Goal: Task Accomplishment & Management: Manage account settings

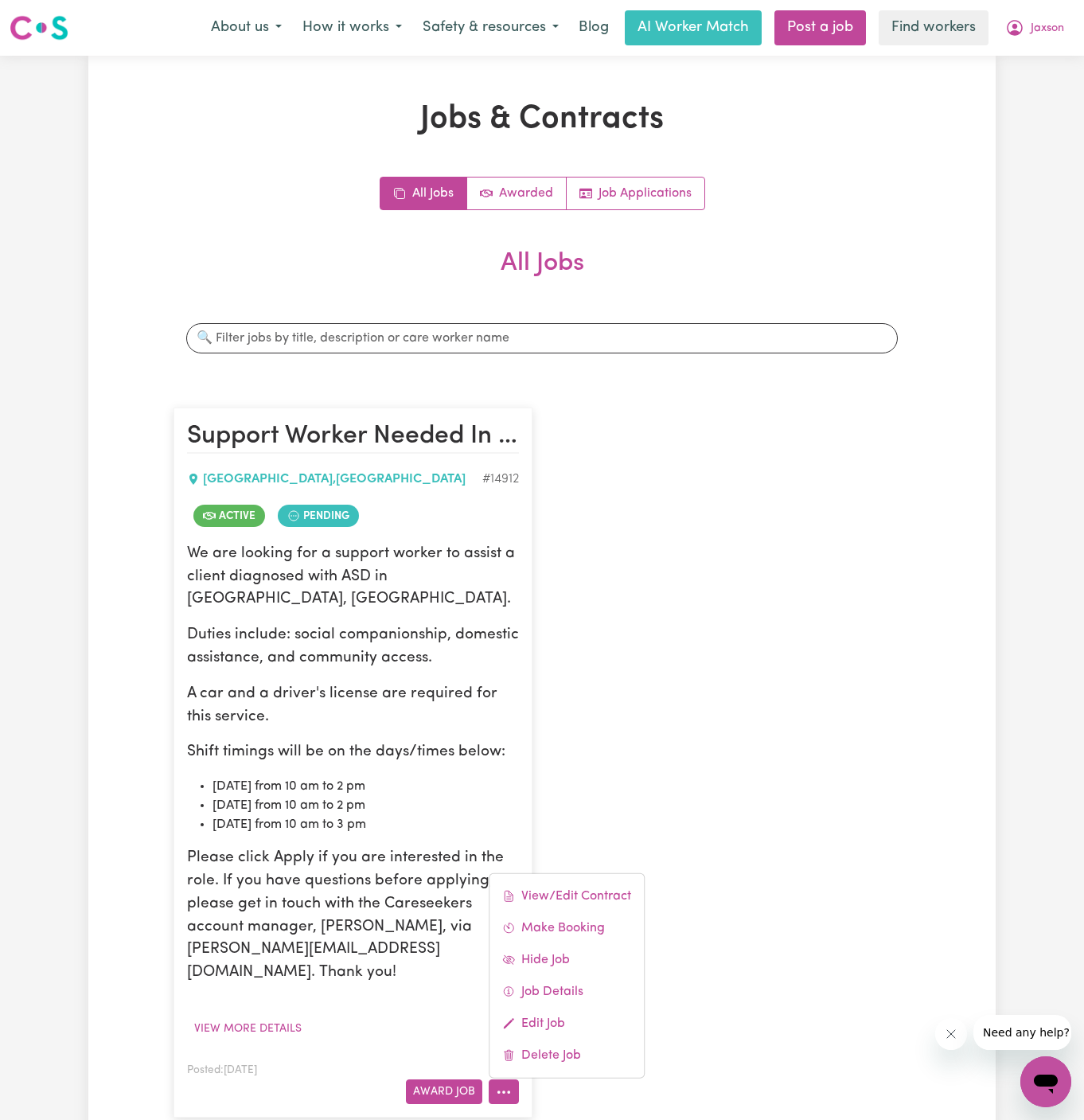
click at [724, 939] on div "Support Worker Needed In [GEOGRAPHIC_DATA], [GEOGRAPHIC_DATA] , [GEOGRAPHIC_DAT…" at bounding box center [541, 762] width 756 height 742
click at [505, 1084] on icon "More options" at bounding box center [503, 1092] width 16 height 16
click at [556, 881] on link "View/Edit Contract" at bounding box center [566, 897] width 154 height 32
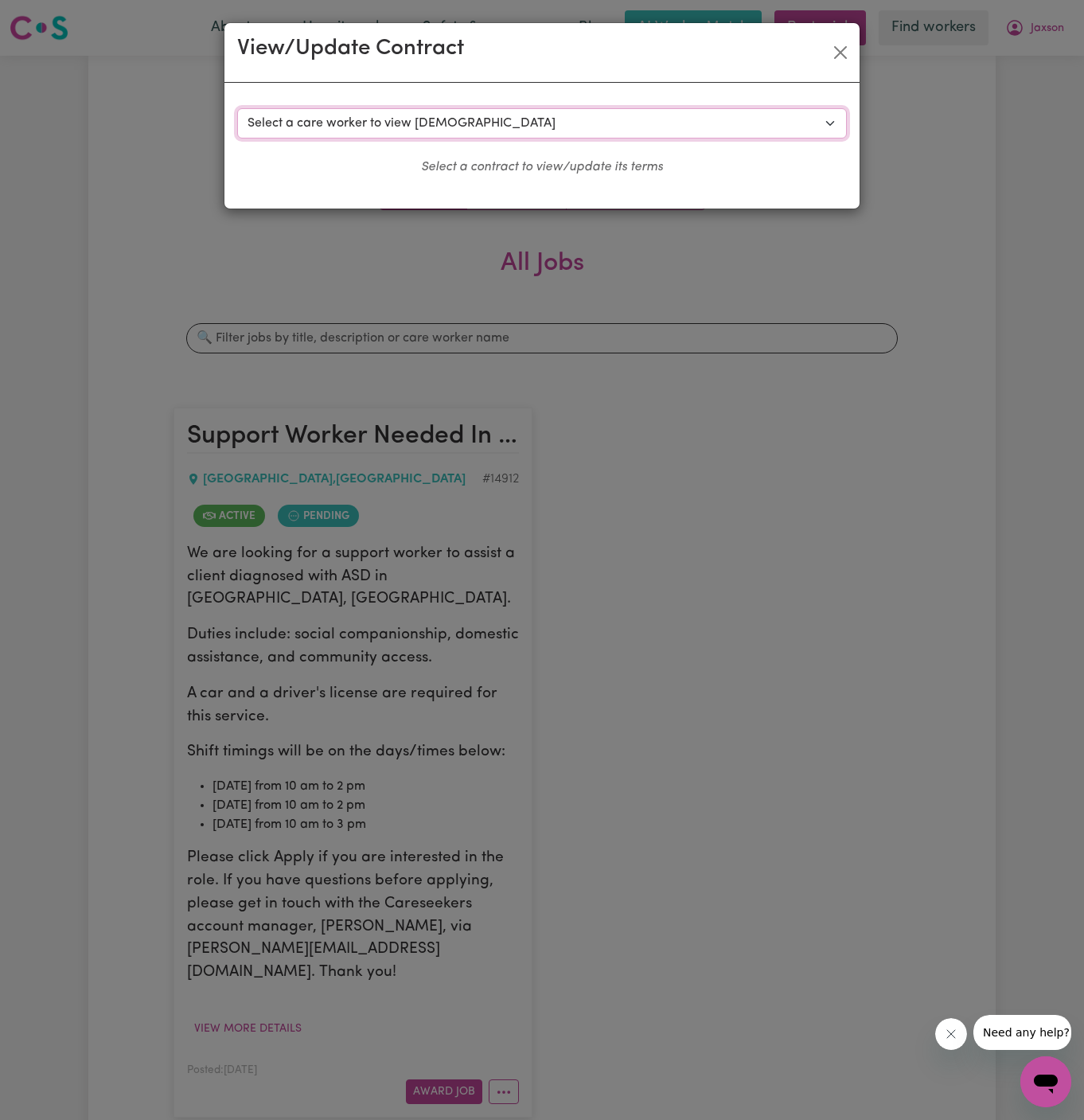
click at [476, 120] on select "Select a care worker to view [DEMOGRAPHIC_DATA] #10561 - [PERSON_NAME] (contrac…" at bounding box center [542, 123] width 609 height 30
select select "10174"
click at [237, 108] on select "Select a care worker to view [DEMOGRAPHIC_DATA] #10561 - [PERSON_NAME] (contrac…" at bounding box center [542, 123] width 609 height 30
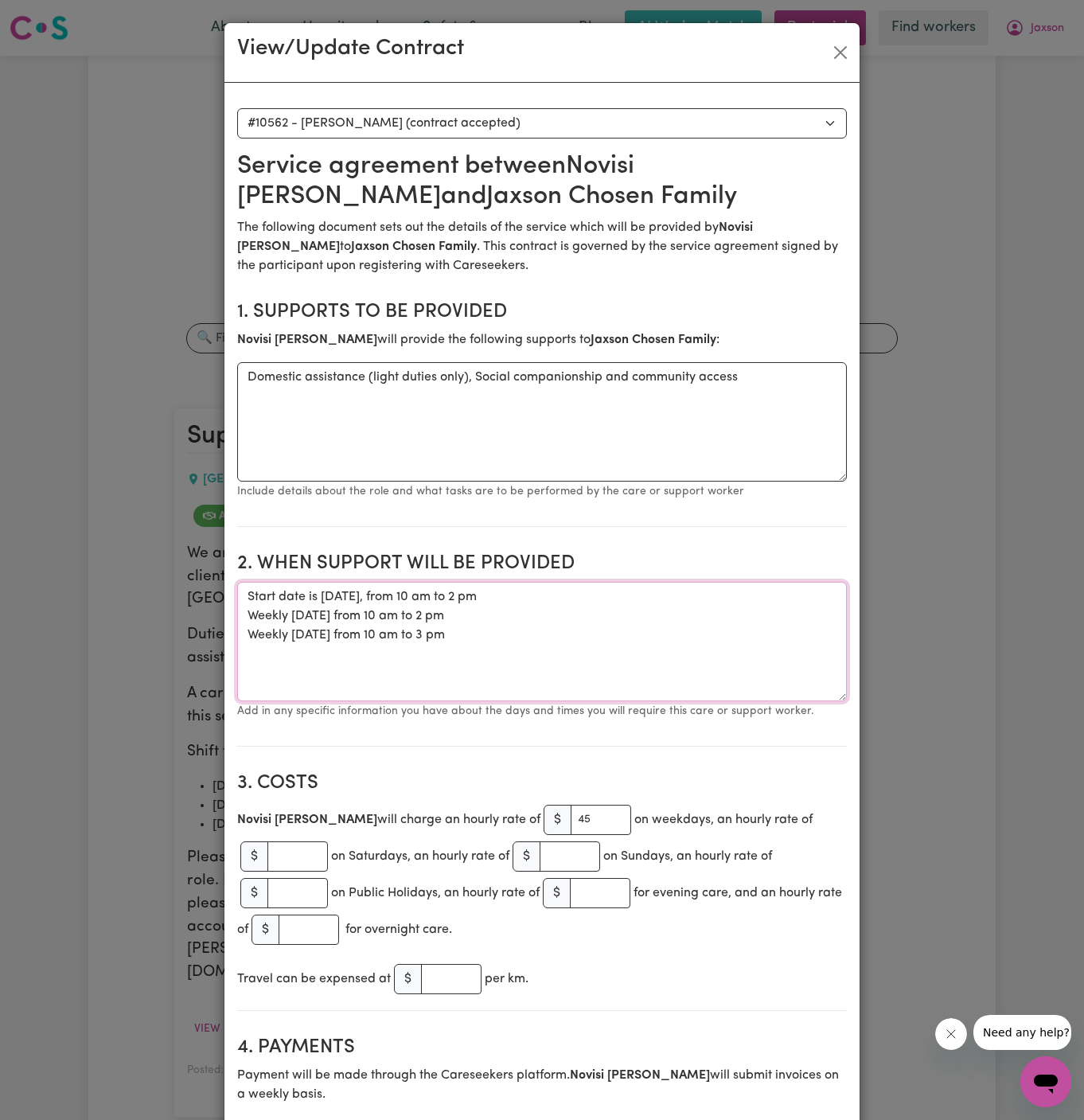
click at [523, 630] on textarea "Start date is [DATE], from 10 am to 2 pm Weekly [DATE] from 10 am to 2 pm Weekl…" at bounding box center [542, 641] width 609 height 119
click at [524, 666] on textarea "Start date is [DATE], from 10 am to 2 pm Weekly [DATE] from 10 am to 2 pm Weekl…" at bounding box center [542, 641] width 609 height 119
drag, startPoint x: 506, startPoint y: 647, endPoint x: 236, endPoint y: 597, distance: 274.6
click at [841, 43] on button "Close" at bounding box center [840, 52] width 26 height 26
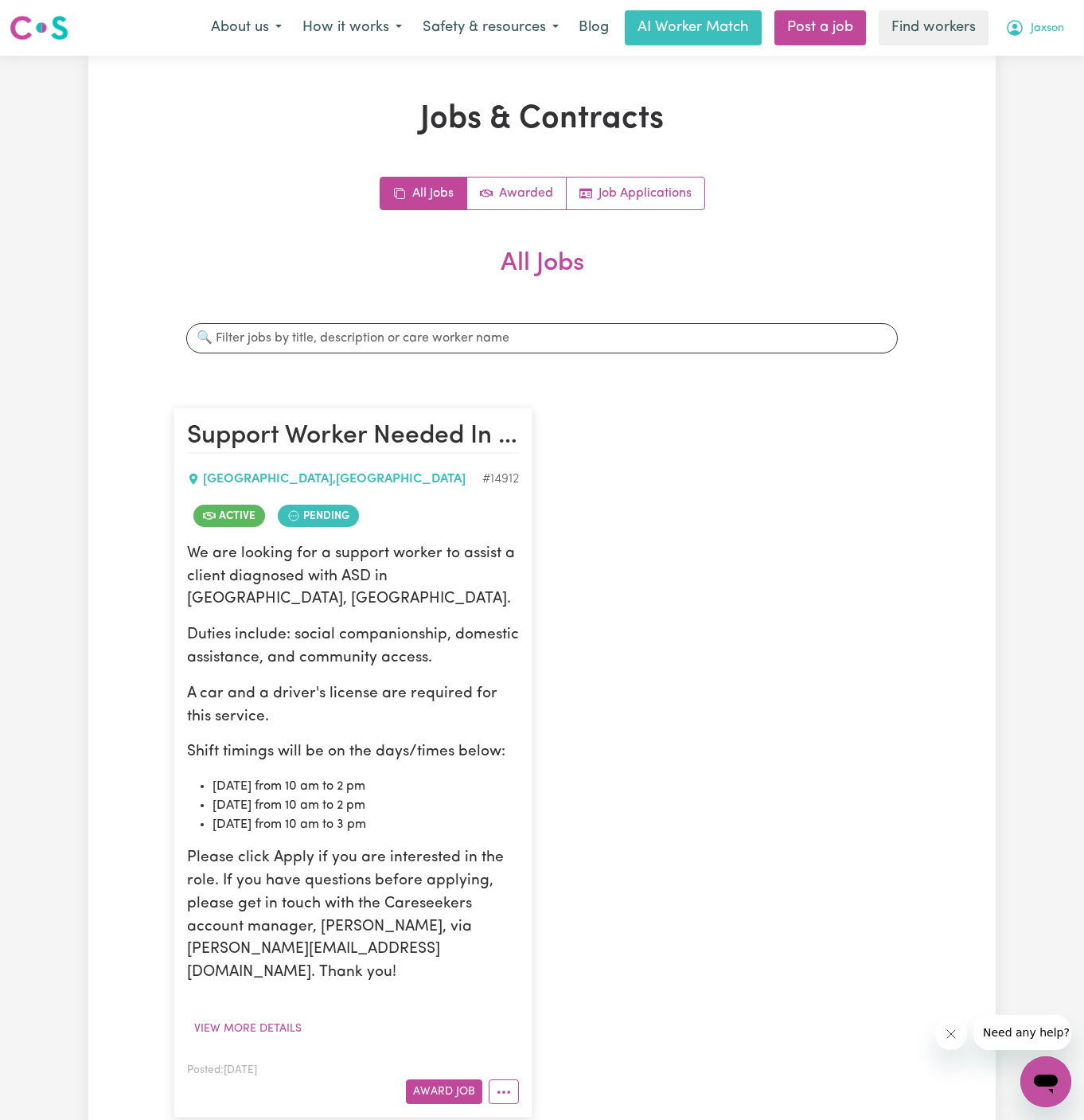
click at [1041, 19] on button "Jaxson" at bounding box center [1035, 27] width 79 height 33
click at [1052, 68] on link "My Dashboard" at bounding box center [1010, 62] width 126 height 30
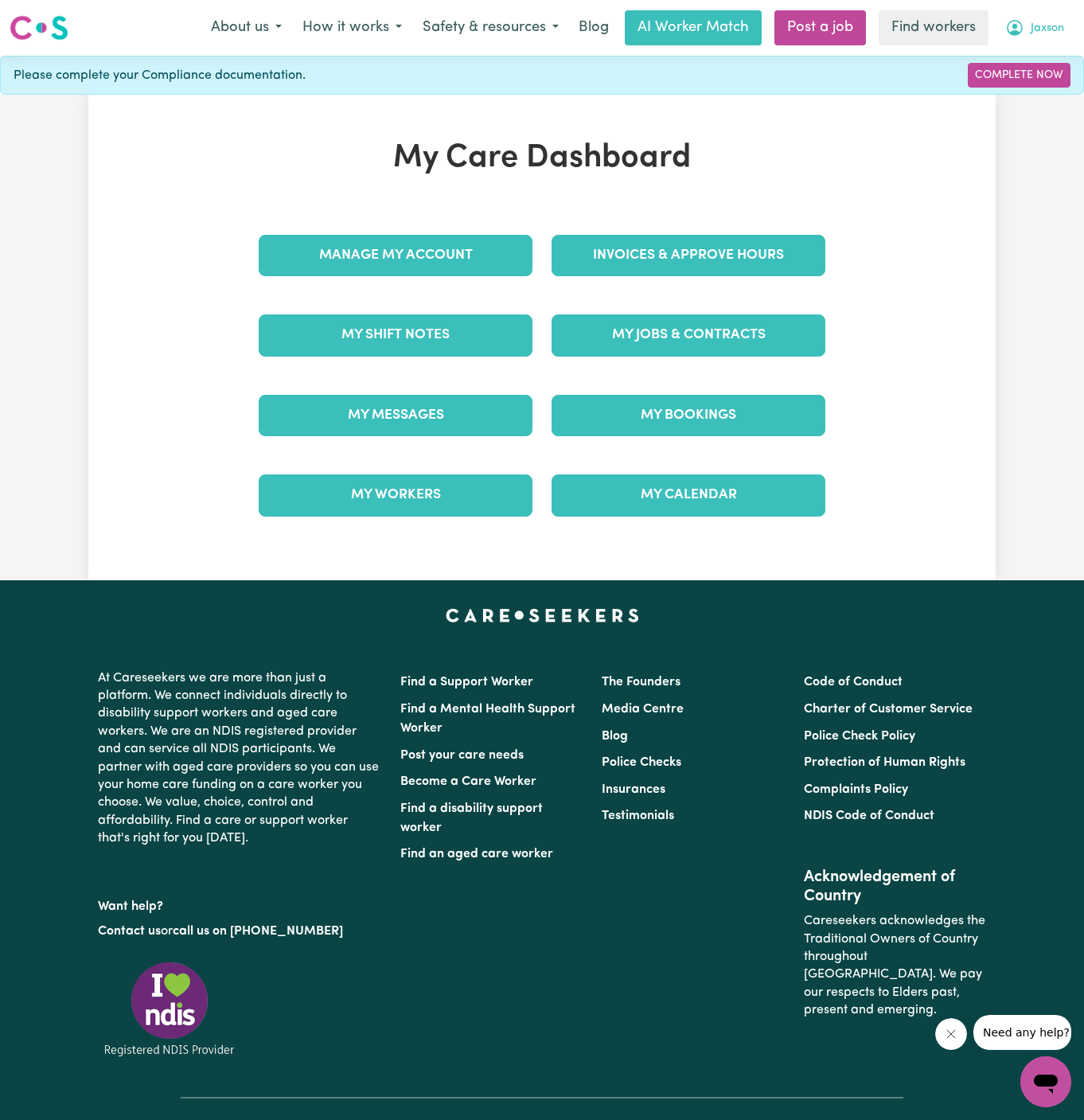
click at [1055, 28] on span "Jaxson" at bounding box center [1047, 28] width 33 height 18
click at [1031, 95] on link "Logout" at bounding box center [1010, 92] width 126 height 30
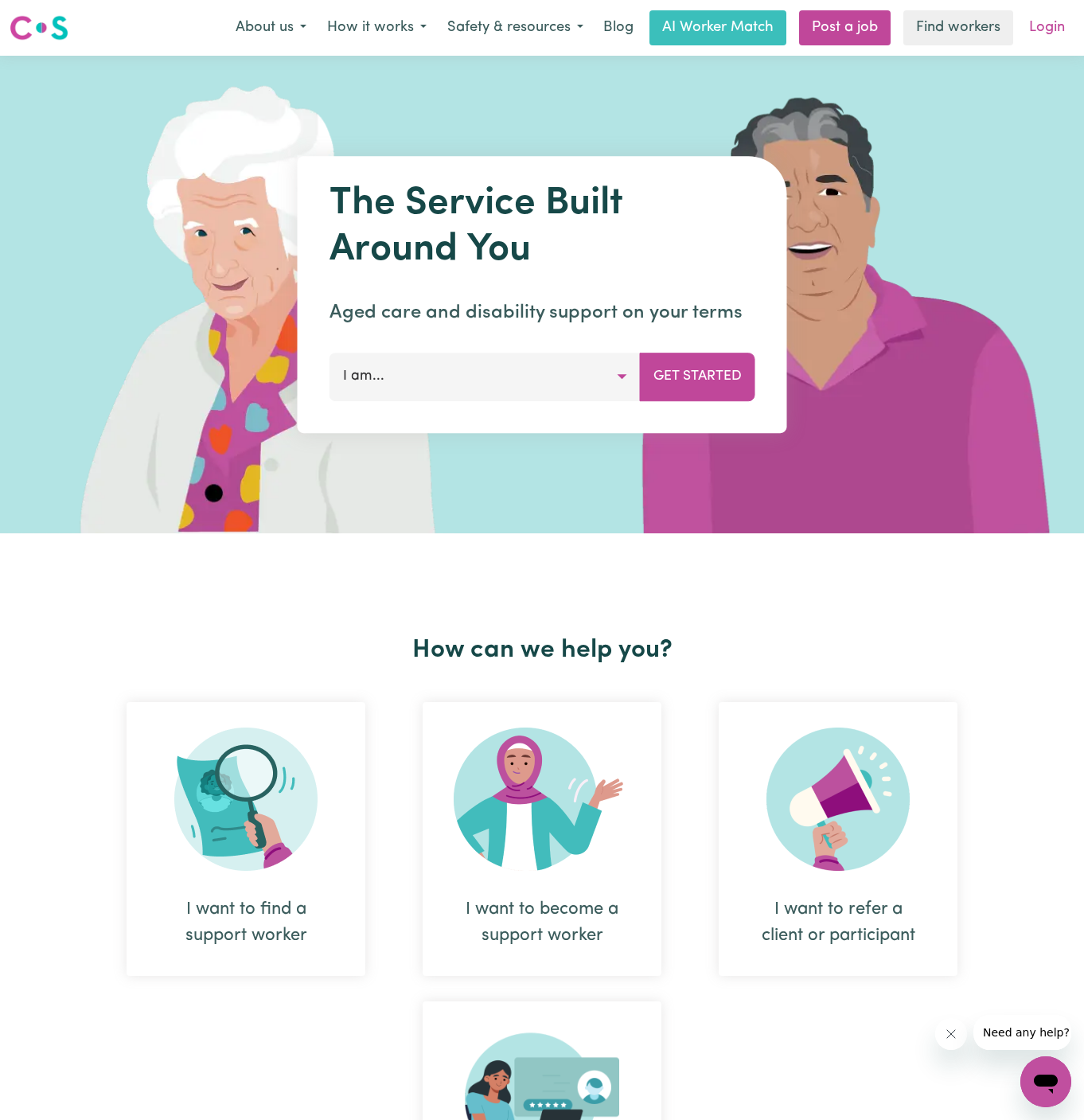
click at [1037, 22] on link "Login" at bounding box center [1047, 27] width 55 height 35
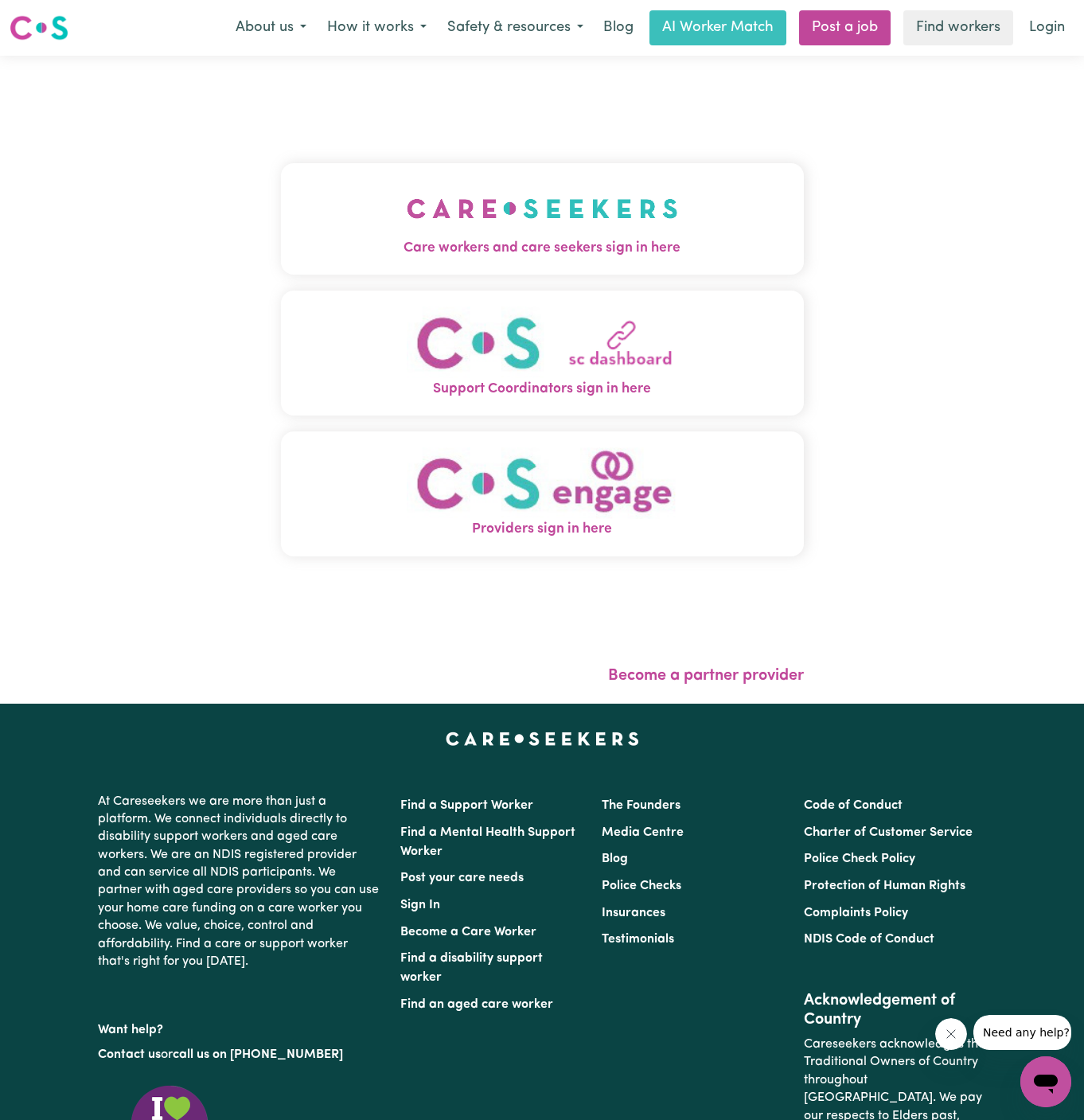
click at [578, 212] on img "Care workers and care seekers sign in here" at bounding box center [542, 208] width 271 height 59
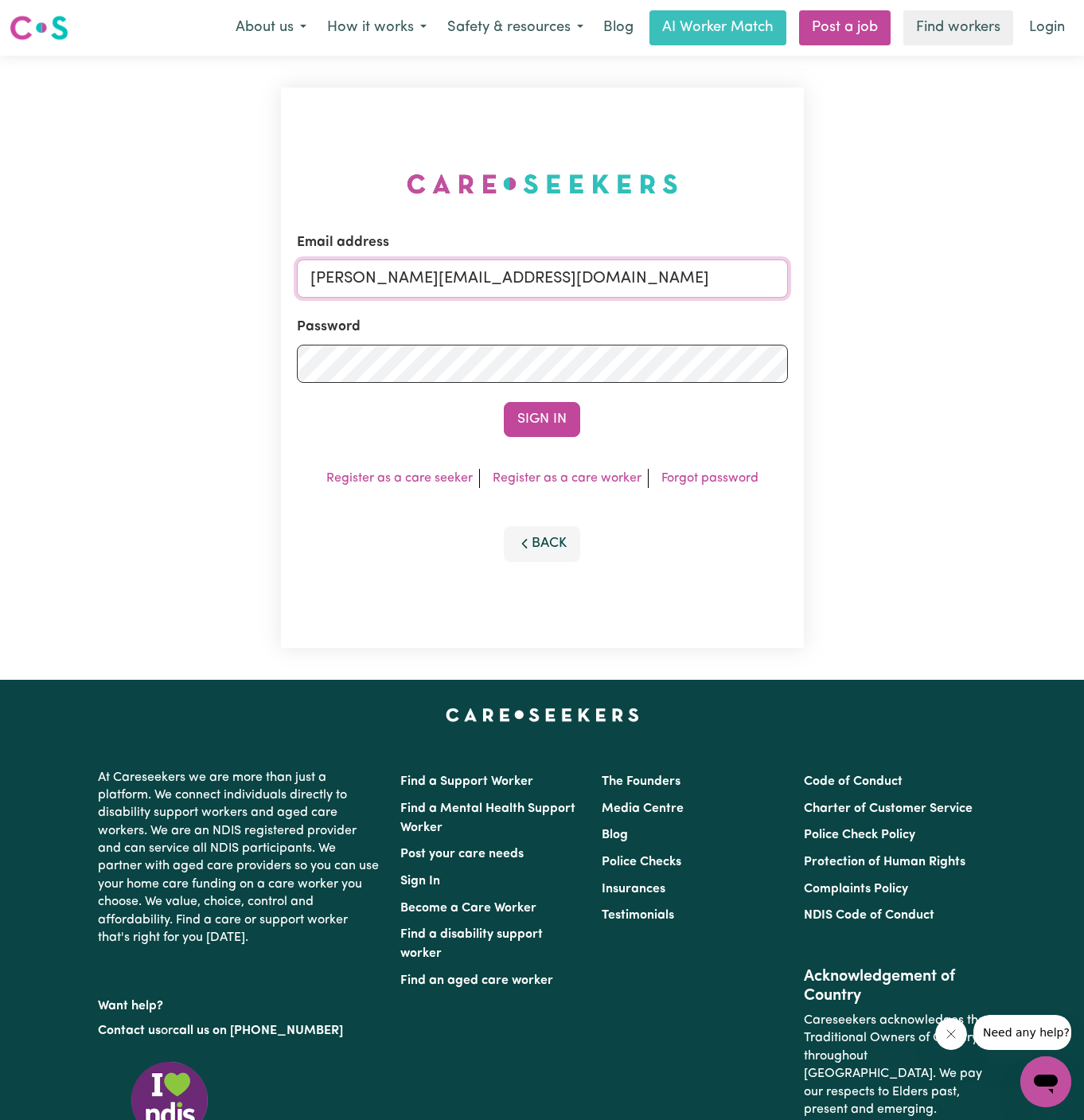
click at [603, 268] on input "[PERSON_NAME][EMAIL_ADDRESS][DOMAIN_NAME]" at bounding box center [542, 278] width 491 height 38
drag, startPoint x: 394, startPoint y: 281, endPoint x: 961, endPoint y: 306, distance: 567.6
click at [961, 306] on div "Email address superuser~[EMAIL_ADDRESS][DOMAIN_NAME] Password Sign In Register …" at bounding box center [542, 368] width 1084 height 624
click at [404, 272] on input "superuser~naza" at bounding box center [542, 278] width 491 height 38
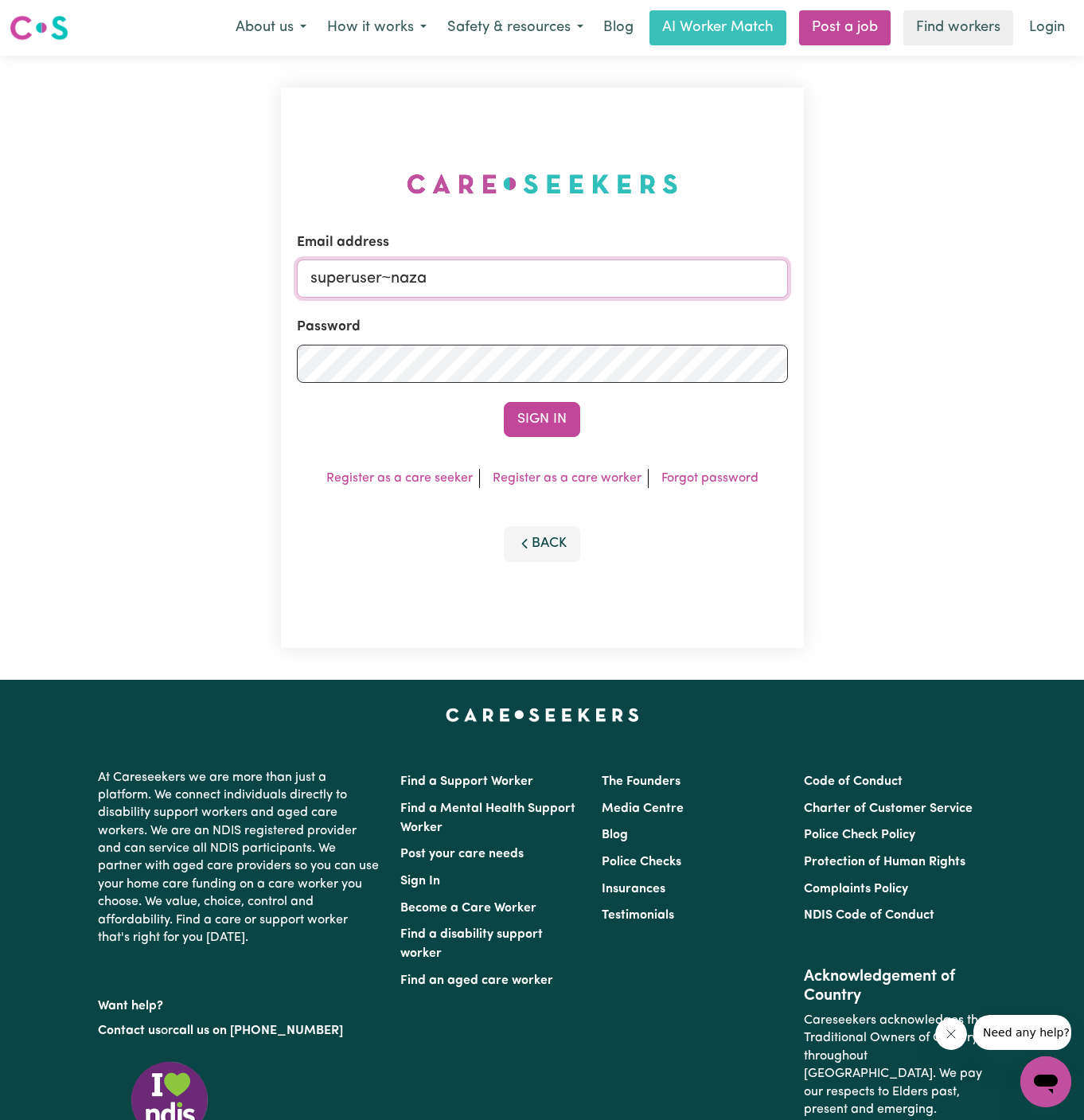
click at [404, 272] on input "superuser~naza" at bounding box center [542, 278] width 491 height 38
click at [421, 292] on input "superuser~naza" at bounding box center [542, 278] width 491 height 38
paste input "[EMAIL_ADDRESS][DOMAIN_NAME] |"
type input "[EMAIL_ADDRESS][DOMAIN_NAME]"
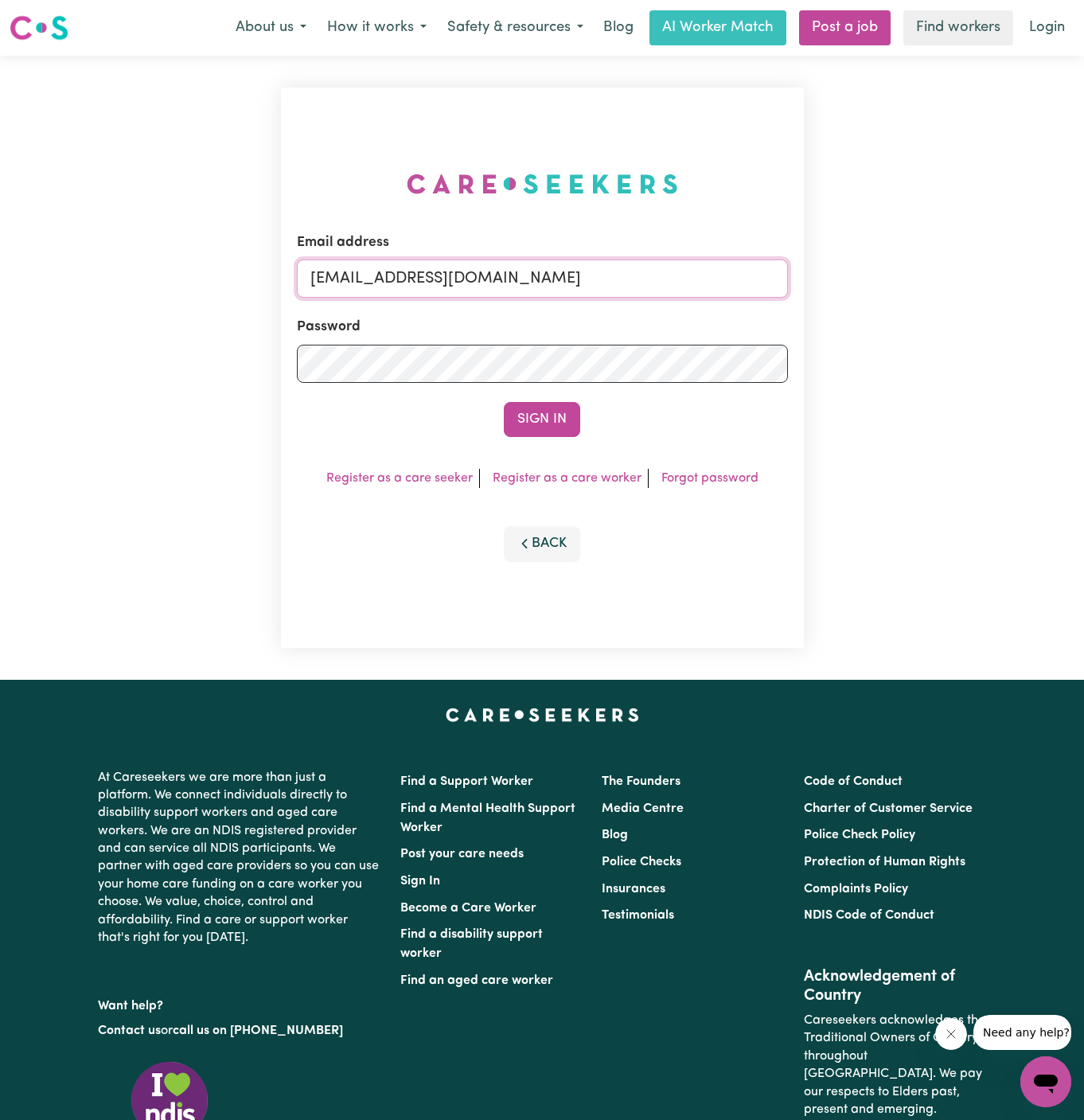
click at [504, 402] on button "Sign In" at bounding box center [542, 419] width 77 height 35
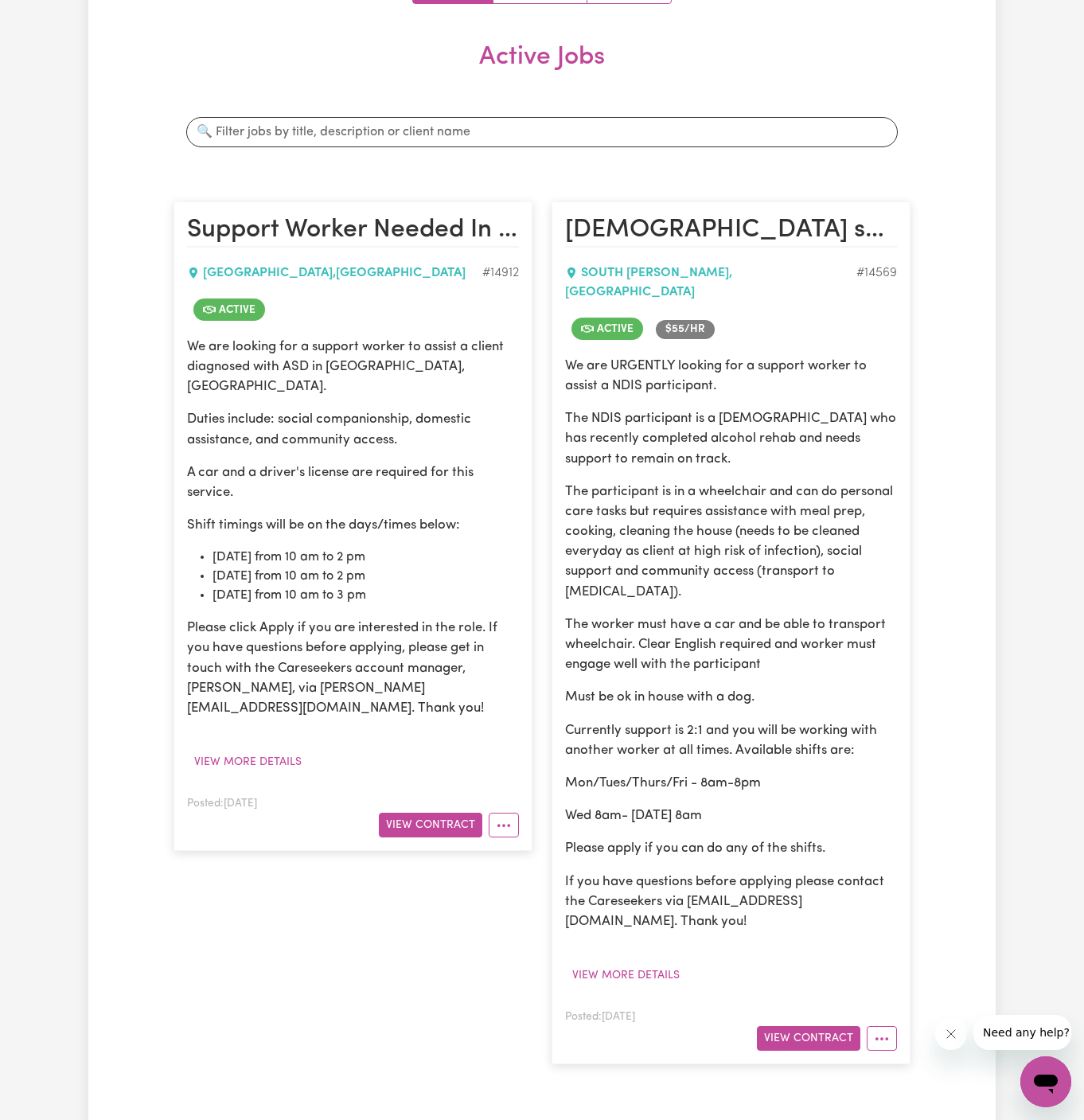
scroll to position [201, 0]
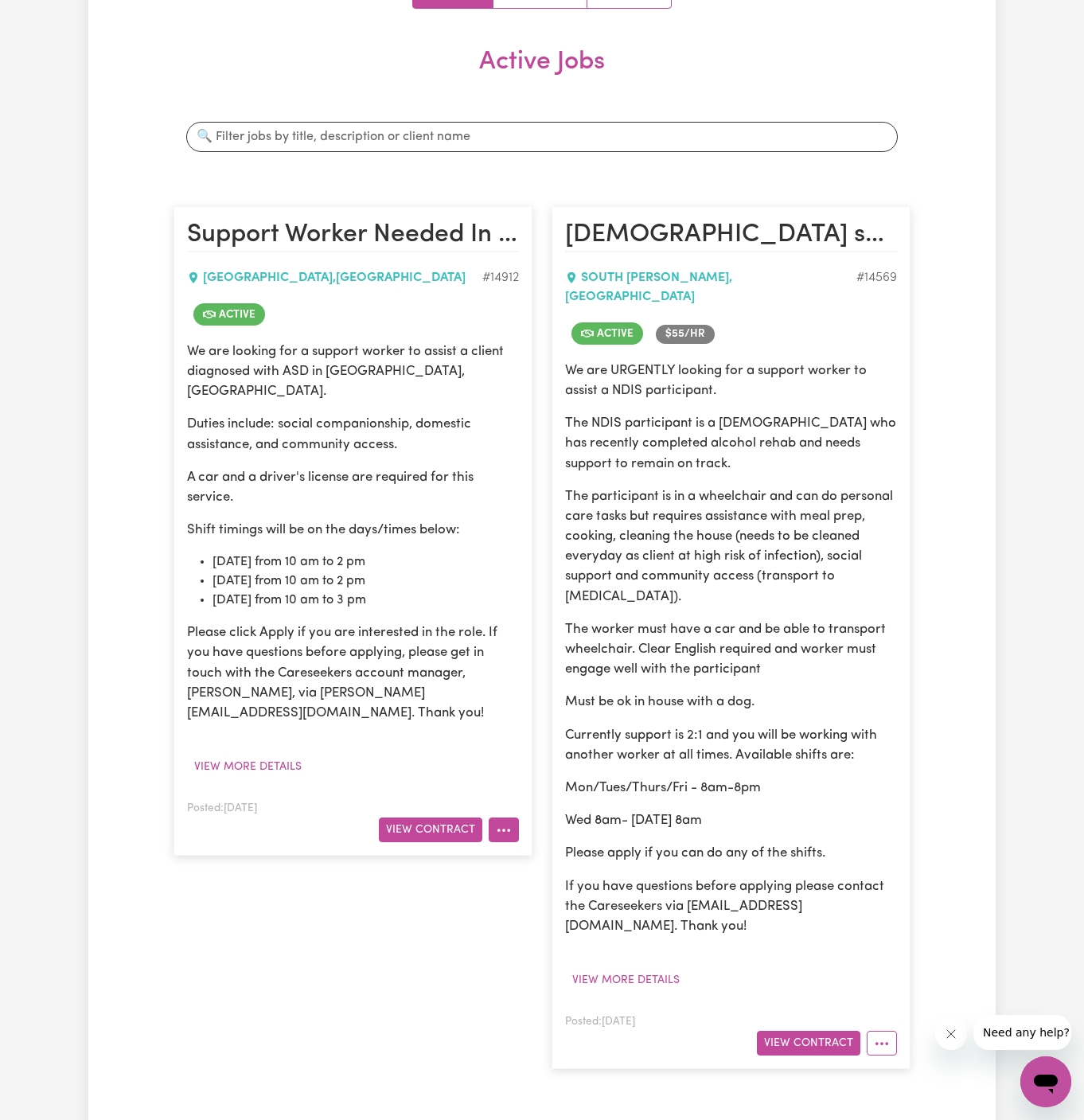
click at [506, 817] on button "More options" at bounding box center [504, 830] width 30 height 25
click at [477, 711] on div "We are looking for a support worker to assist a client diagnosed with ASD in Ac…" at bounding box center [353, 560] width 332 height 438
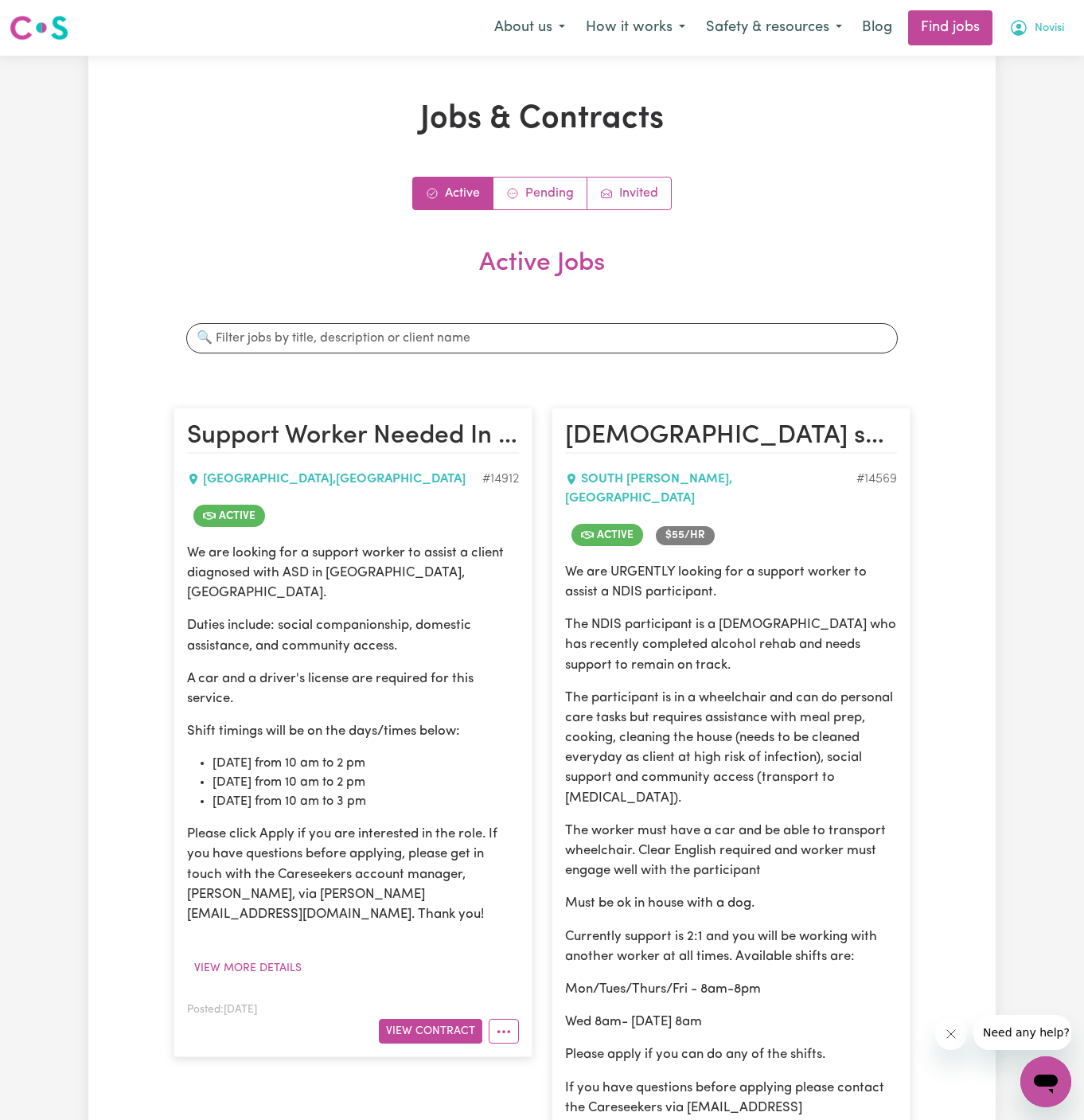
click at [1043, 27] on span "Novisi" at bounding box center [1049, 28] width 29 height 18
click at [1026, 118] on link "Logout" at bounding box center [1010, 122] width 126 height 30
